Goal: Find specific page/section: Find specific page/section

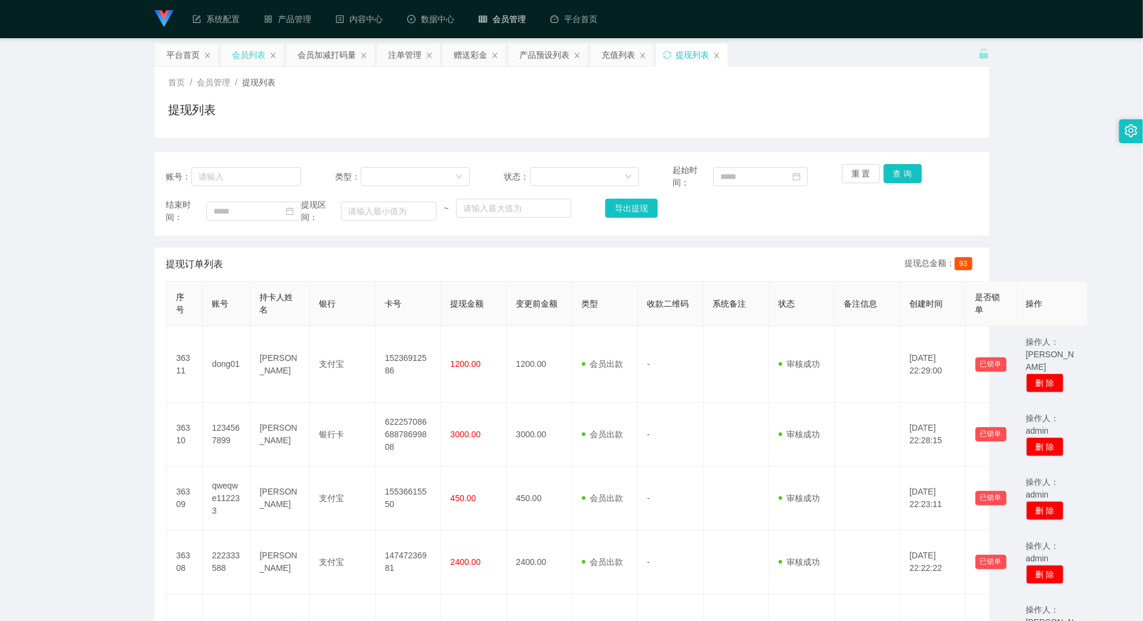
click at [243, 53] on div "会员列表" at bounding box center [249, 55] width 33 height 23
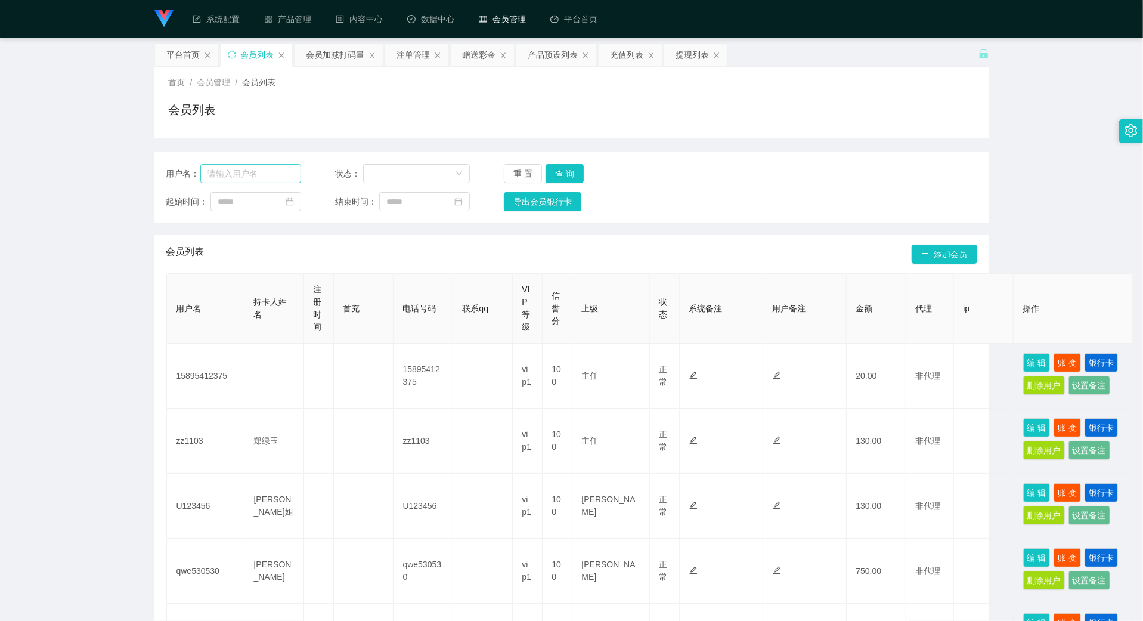
click at [258, 163] on div "用户名： 状态： 重 置 查 询 起始时间： 结束时间： 导出会员银行卡" at bounding box center [571, 187] width 835 height 71
click at [265, 168] on input "text" at bounding box center [250, 173] width 101 height 19
paste input "g131131"
type input "g131131"
click at [562, 174] on button "查 询" at bounding box center [565, 173] width 38 height 19
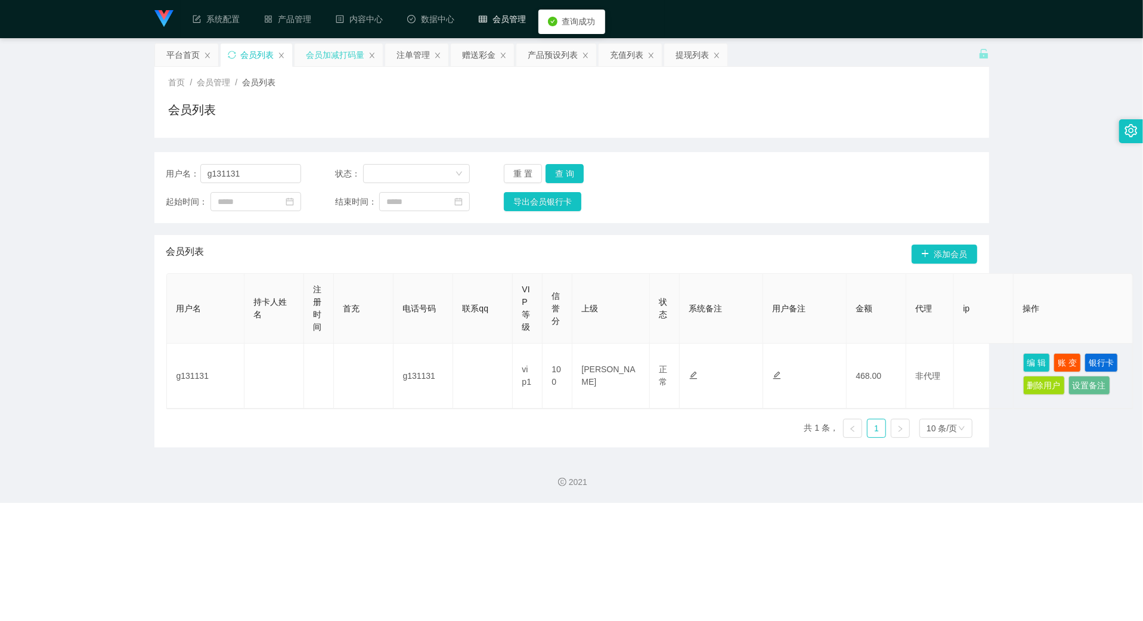
click at [342, 61] on div "会员加减打码量" at bounding box center [335, 55] width 58 height 23
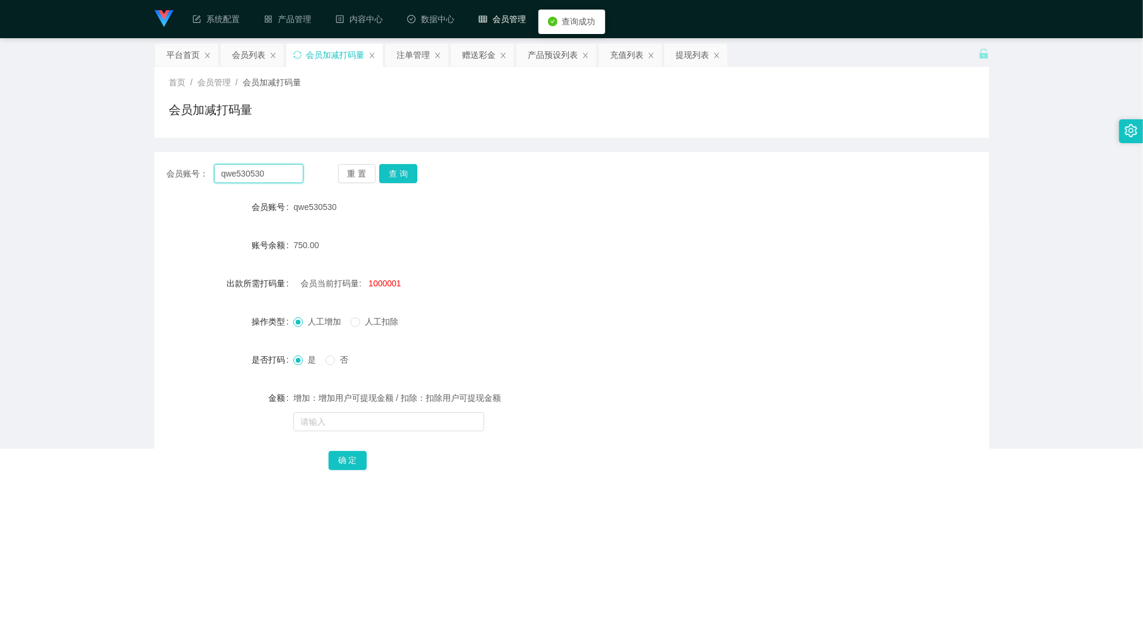
click at [261, 172] on input "qwe530530" at bounding box center [257, 173] width 89 height 19
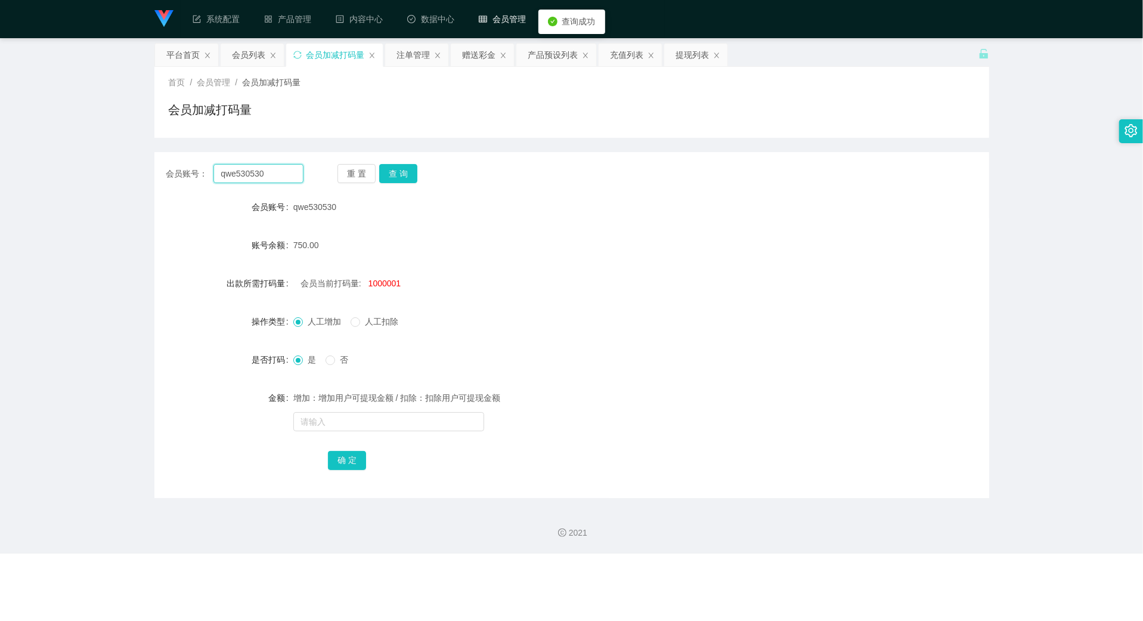
paste input "g131131"
type input "g131131"
click at [396, 172] on button "查 询" at bounding box center [398, 173] width 38 height 19
click at [401, 51] on div "注单管理" at bounding box center [413, 55] width 33 height 23
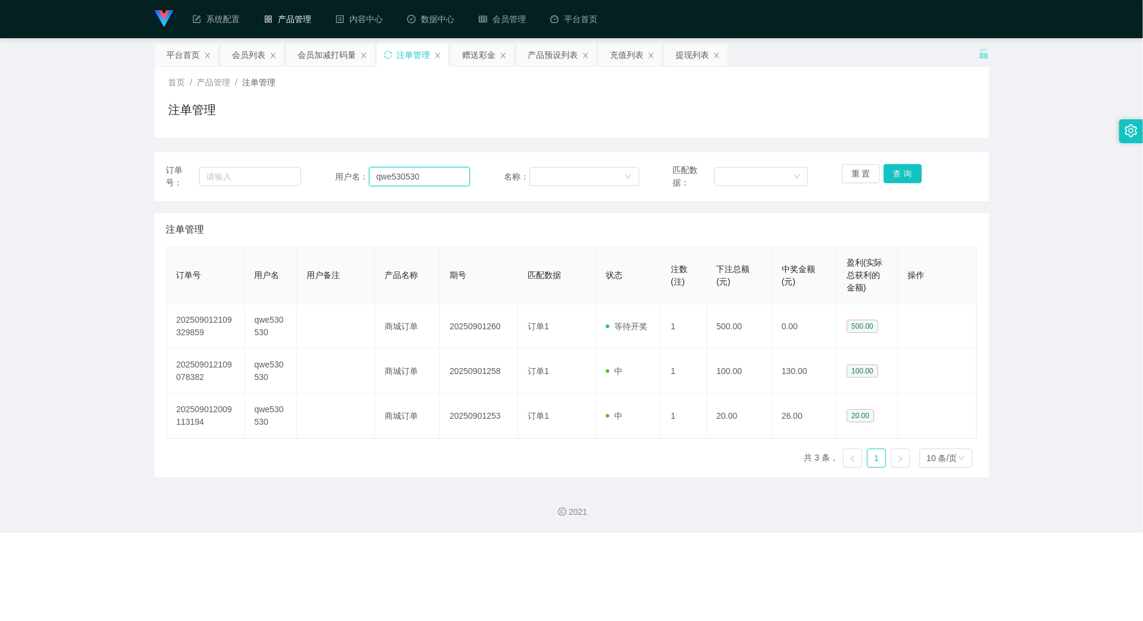
click at [427, 180] on input "qwe530530" at bounding box center [419, 176] width 101 height 19
paste input "g131131"
type input "g131131"
drag, startPoint x: 907, startPoint y: 168, endPoint x: 783, endPoint y: 163, distance: 124.1
click at [907, 168] on button "查 询" at bounding box center [903, 173] width 38 height 19
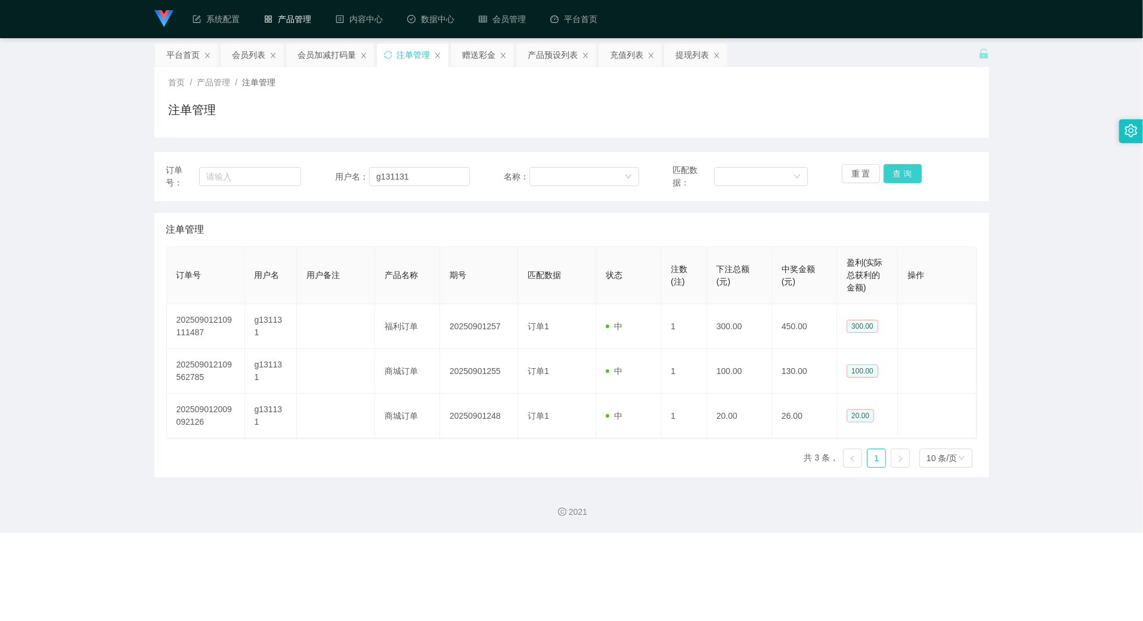
click at [901, 171] on button "查 询" at bounding box center [903, 173] width 38 height 19
click at [901, 171] on div "重 置 查 询" at bounding box center [909, 176] width 135 height 25
click at [480, 58] on div "赠送彩金" at bounding box center [479, 55] width 33 height 23
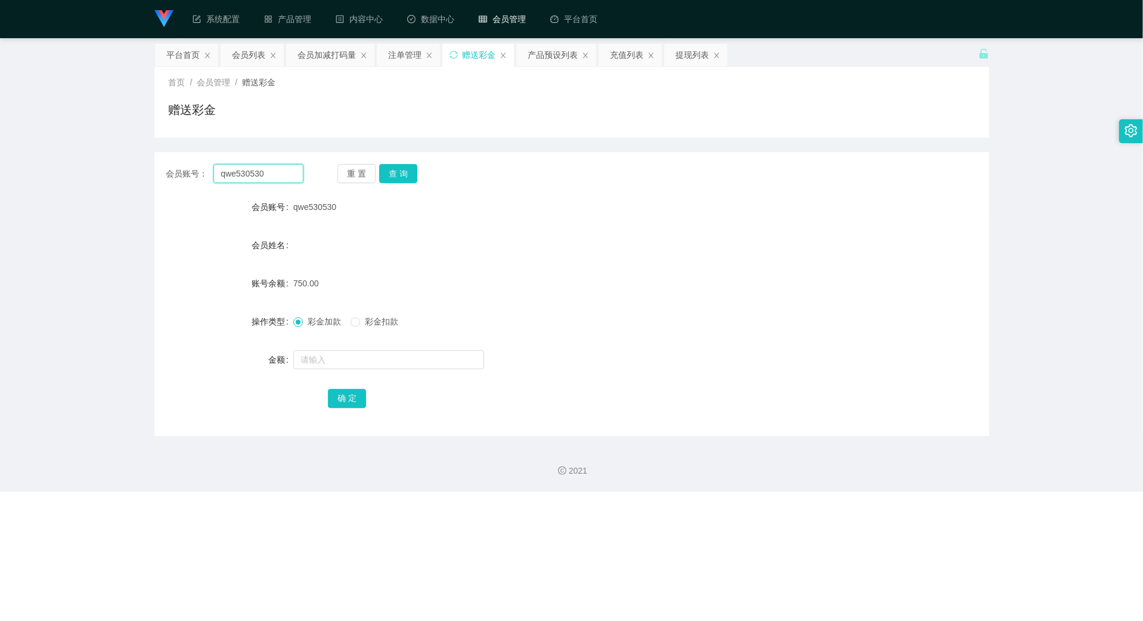
click at [290, 178] on input "qwe530530" at bounding box center [257, 173] width 89 height 19
paste input "g131131"
type input "g131131"
click at [398, 179] on button "查 询" at bounding box center [398, 173] width 38 height 19
click at [405, 169] on button "查 询" at bounding box center [398, 173] width 38 height 19
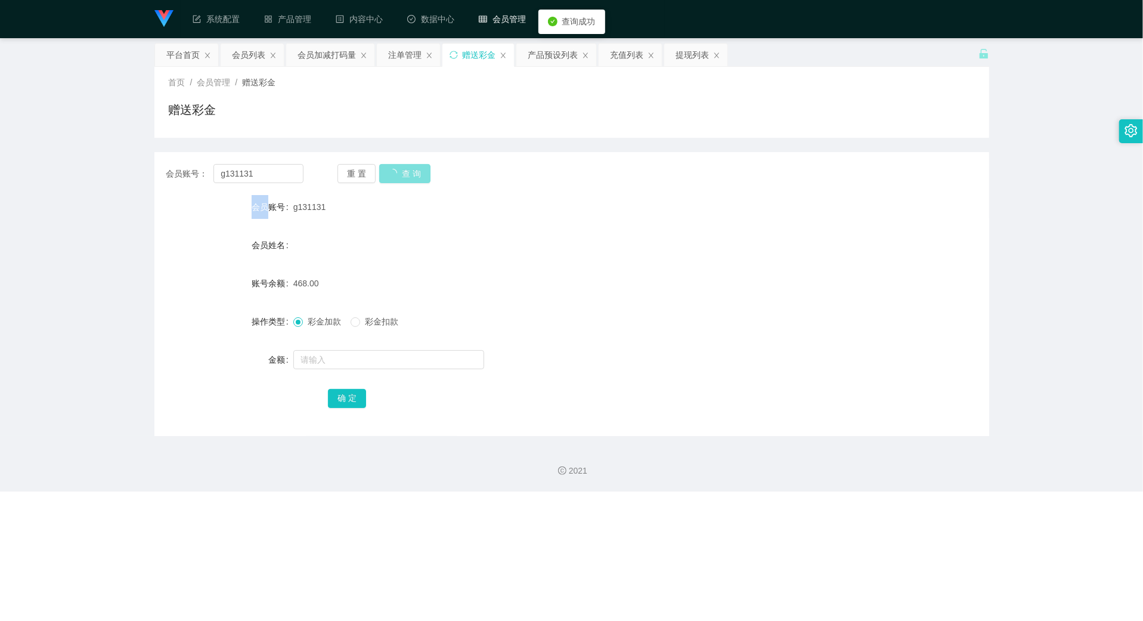
click at [405, 169] on div "重 置 查 询" at bounding box center [405, 173] width 137 height 19
click at [323, 60] on div "会员加减打码量" at bounding box center [327, 55] width 58 height 23
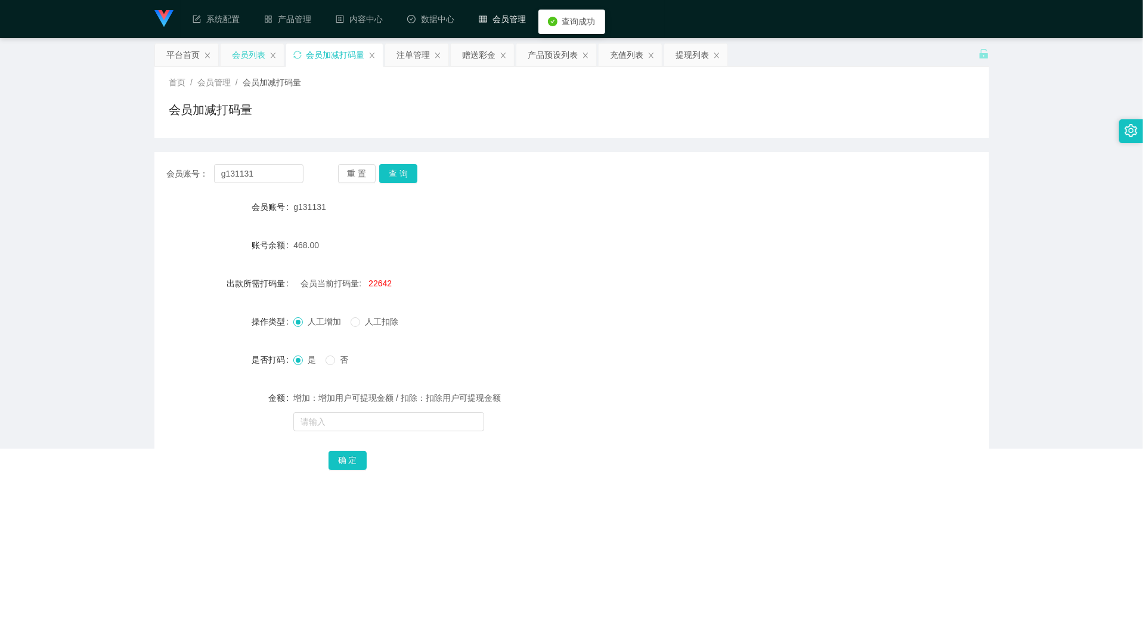
click at [234, 51] on div "会员列表" at bounding box center [249, 55] width 33 height 23
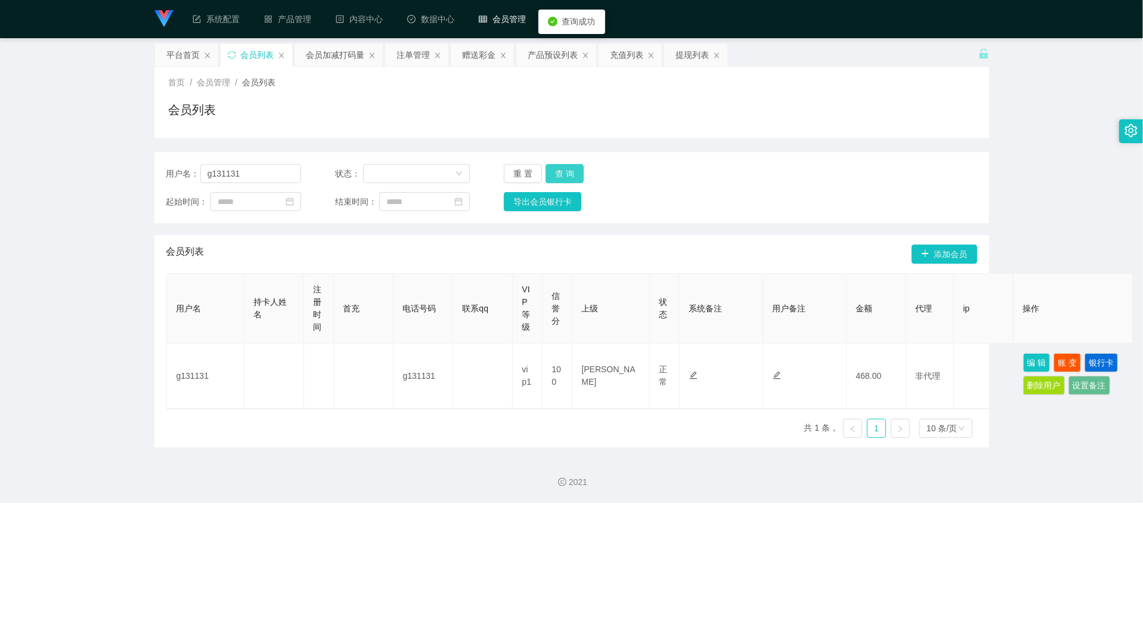
click at [559, 173] on button "查 询" at bounding box center [565, 173] width 38 height 19
